Goal: Book appointment/travel/reservation

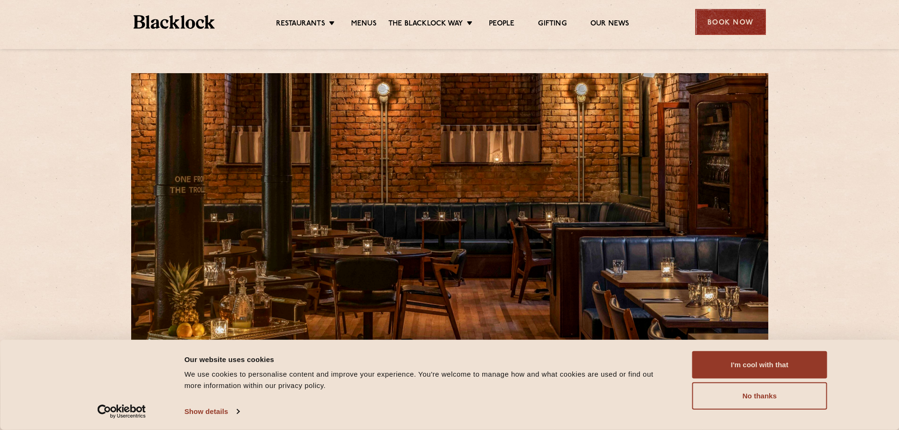
click at [739, 20] on div "Book Now" at bounding box center [730, 22] width 71 height 26
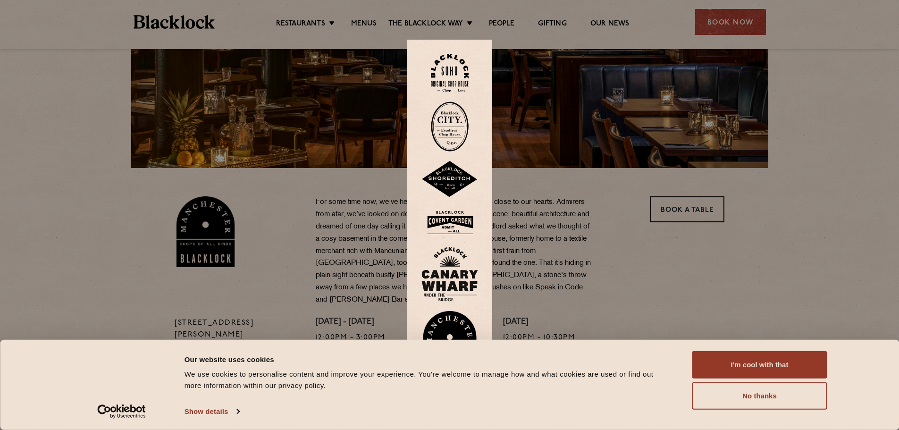
scroll to position [189, 0]
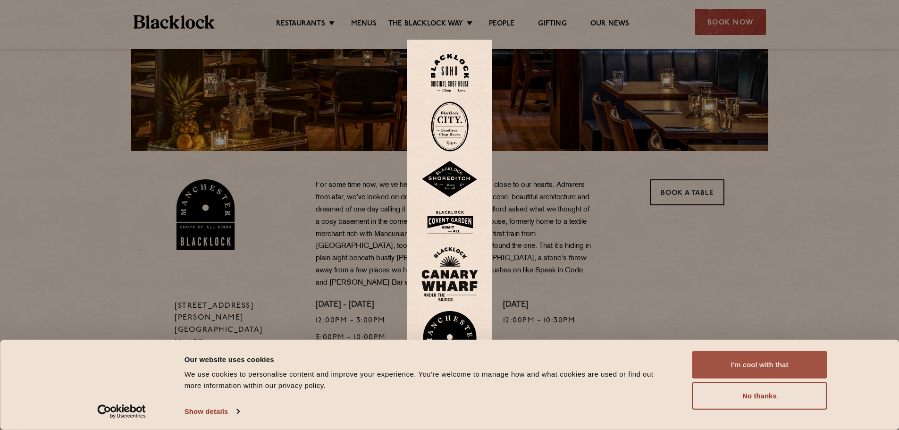
click at [712, 360] on button "I'm cool with that" at bounding box center [759, 364] width 135 height 27
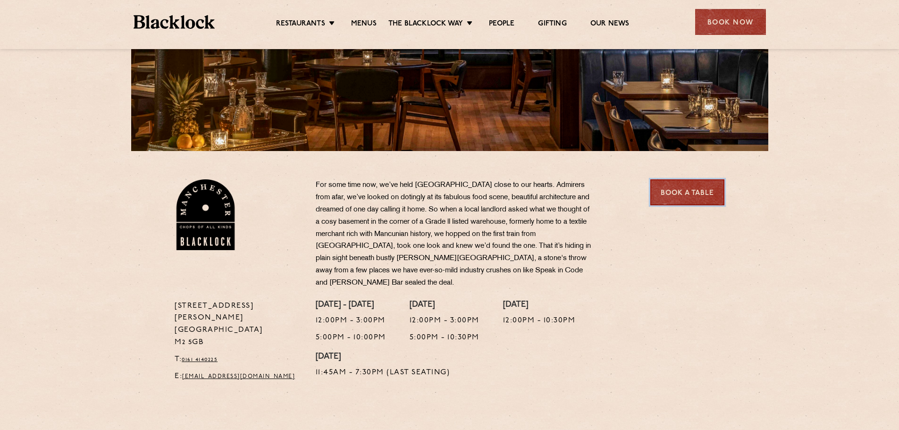
click at [663, 183] on link "Book a Table" at bounding box center [687, 192] width 74 height 26
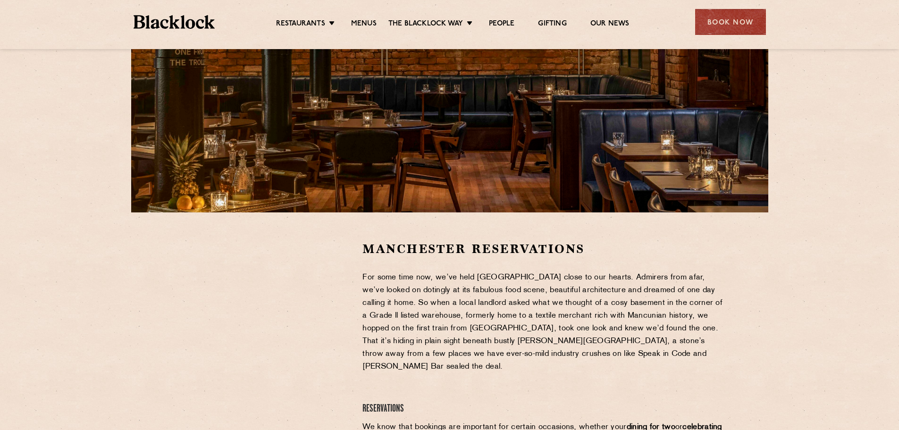
scroll to position [189, 0]
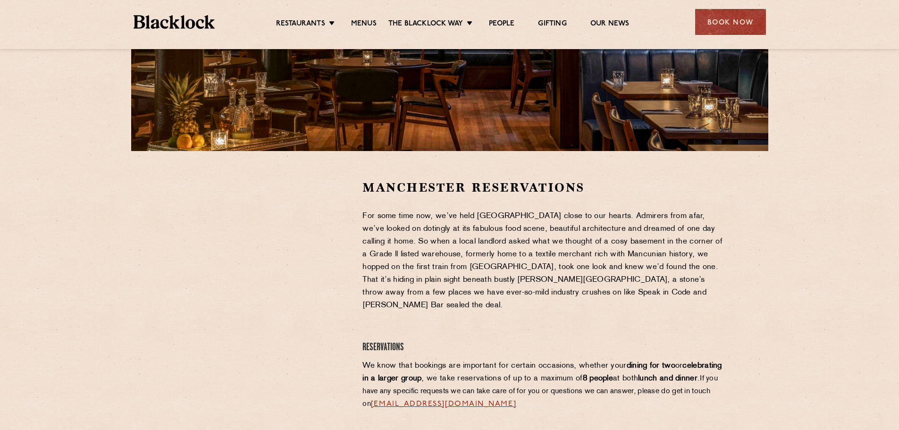
click at [338, 238] on div at bounding box center [262, 250] width 174 height 142
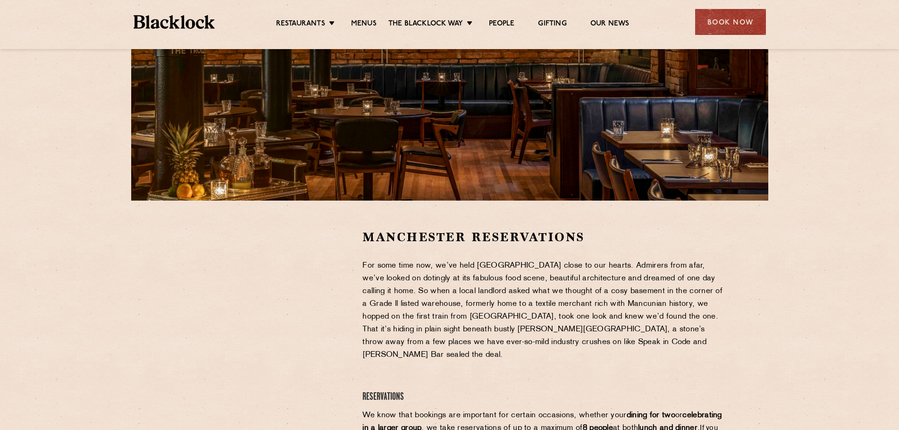
scroll to position [0, 0]
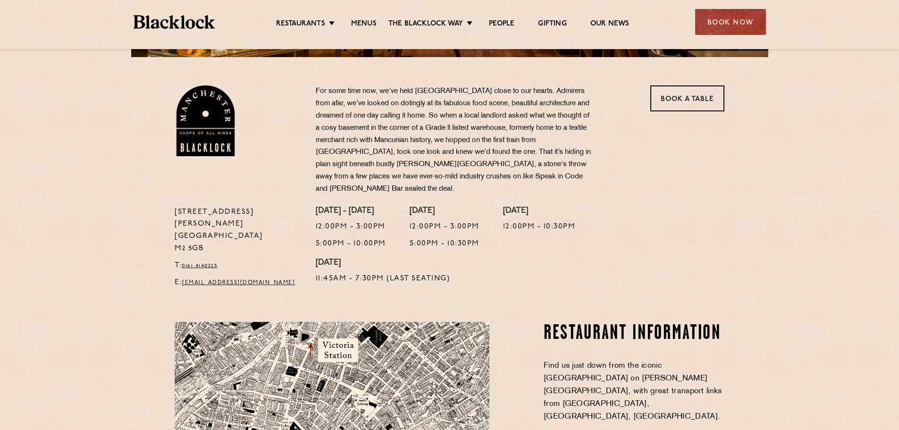
scroll to position [283, 0]
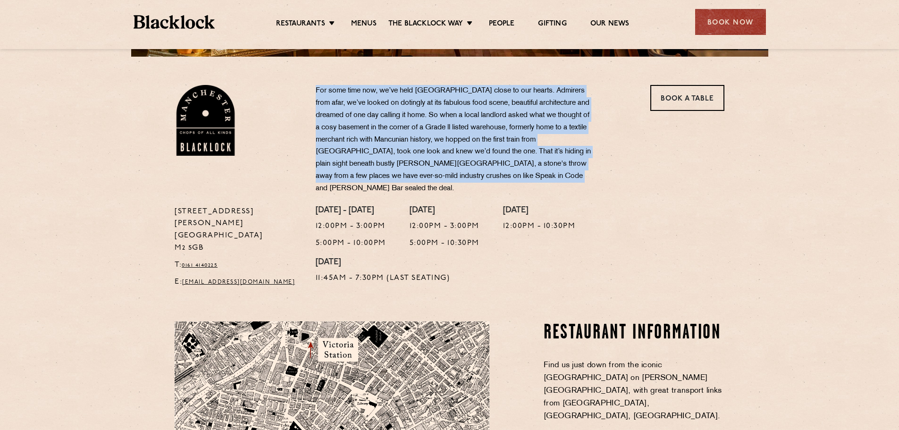
drag, startPoint x: 352, startPoint y: 91, endPoint x: 589, endPoint y: 177, distance: 252.7
click at [589, 177] on div "For some time now, we’ve held [GEOGRAPHIC_DATA] close to our hearts. Admirers f…" at bounding box center [473, 145] width 329 height 121
copy p "For some time now, we’ve held [GEOGRAPHIC_DATA] close to our hearts. Admirers f…"
